Goal: Find specific page/section: Find specific page/section

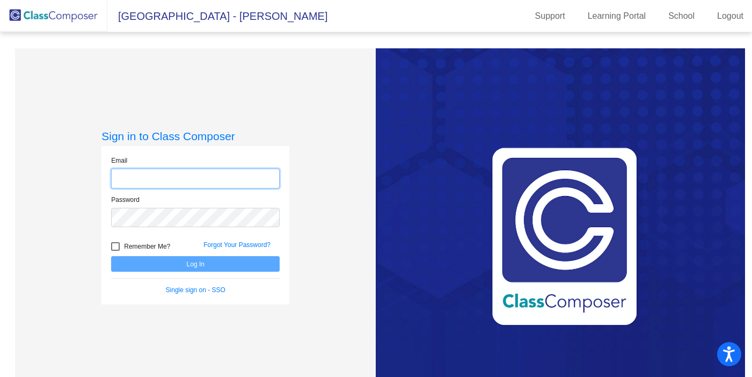
click at [154, 176] on input "email" at bounding box center [195, 179] width 169 height 20
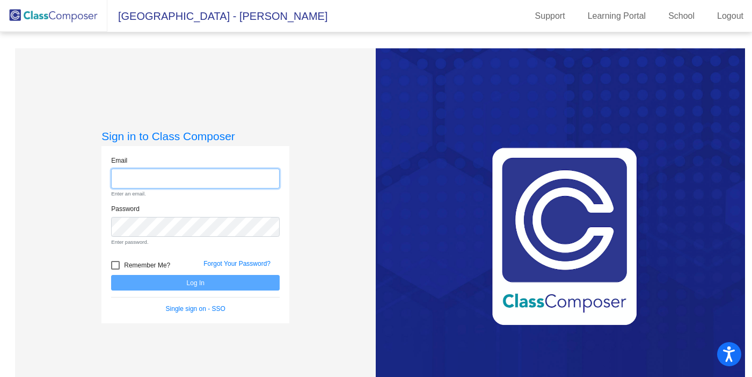
type input "[PERSON_NAME][EMAIL_ADDRESS][DOMAIN_NAME]"
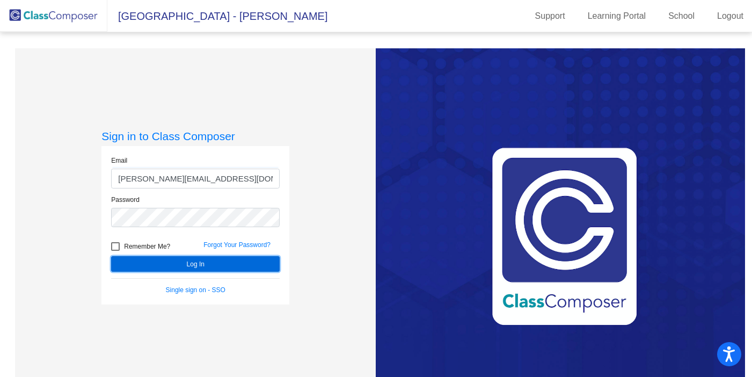
click at [261, 265] on button "Log In" at bounding box center [195, 264] width 169 height 16
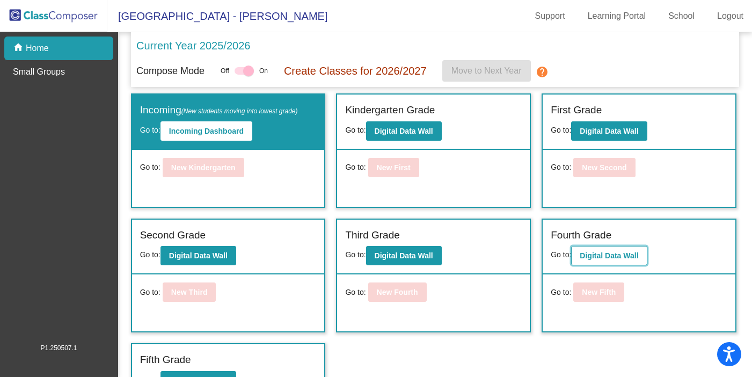
click at [597, 254] on b "Digital Data Wall" at bounding box center [609, 255] width 59 height 9
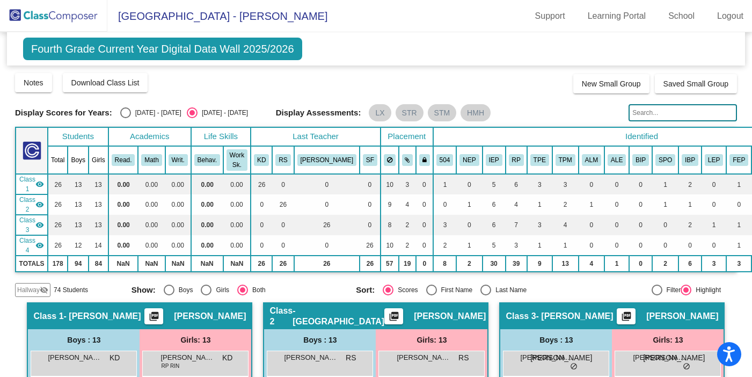
click at [67, 16] on img at bounding box center [53, 16] width 107 height 32
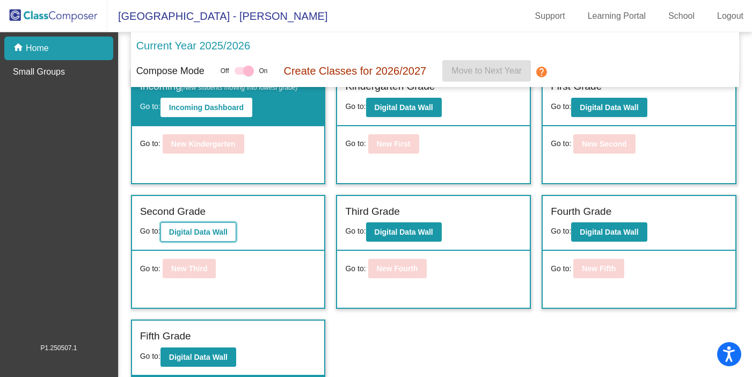
click at [216, 232] on b "Digital Data Wall" at bounding box center [198, 232] width 59 height 9
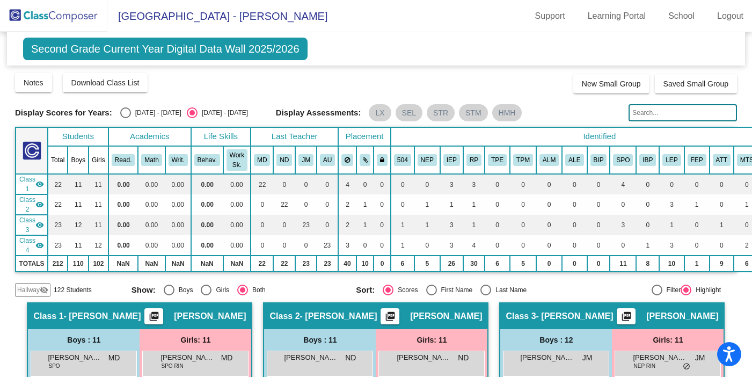
click at [70, 17] on img at bounding box center [53, 16] width 107 height 32
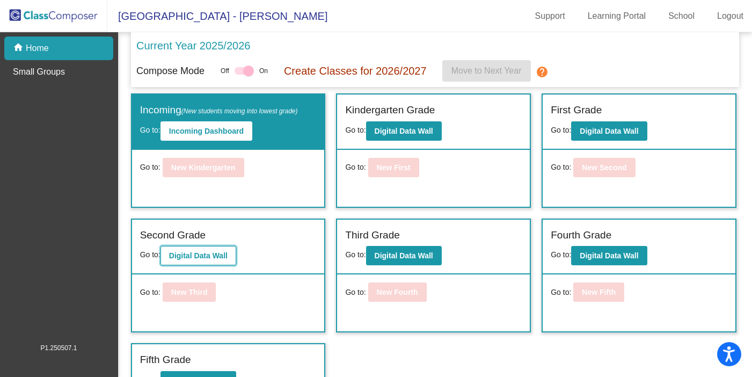
click at [192, 259] on b "Digital Data Wall" at bounding box center [198, 255] width 59 height 9
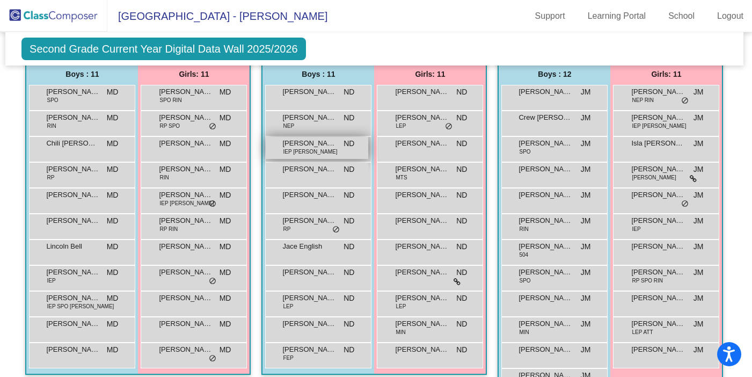
scroll to position [265, 2]
click at [368, 158] on div "[PERSON_NAME] IEP RIN MIN ND lock do_not_disturb_alt" at bounding box center [317, 149] width 103 height 22
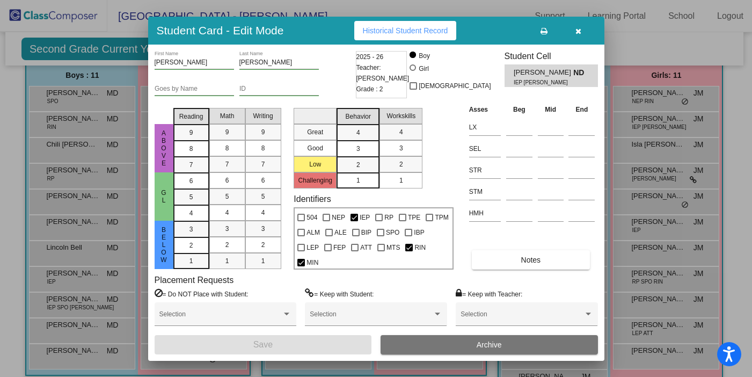
scroll to position [0, 0]
click at [583, 32] on button "button" at bounding box center [578, 30] width 34 height 19
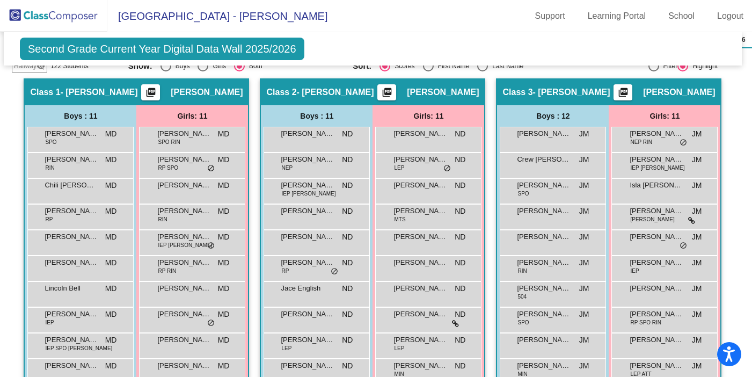
scroll to position [228, 3]
